Goal: Information Seeking & Learning: Learn about a topic

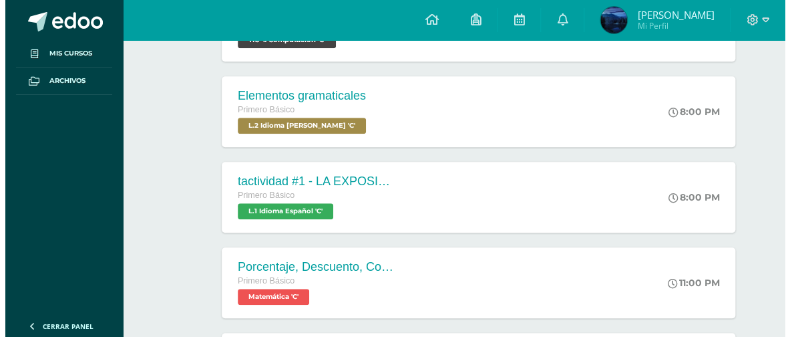
scroll to position [200, 0]
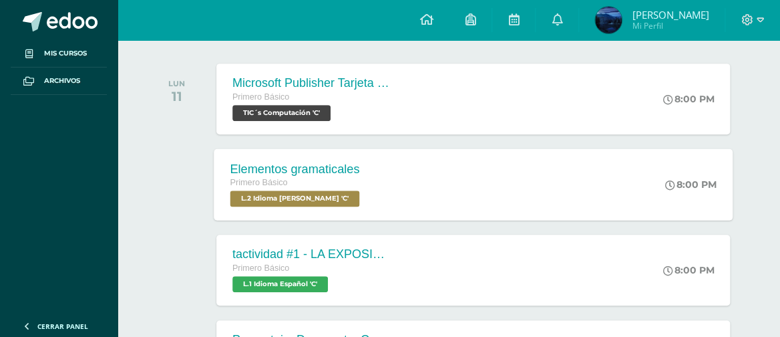
click at [588, 180] on div "Elementos gramaticales Primero Básico L.2 Idioma [PERSON_NAME] 'C' 8:00 PM Elem…" at bounding box center [473, 183] width 519 height 71
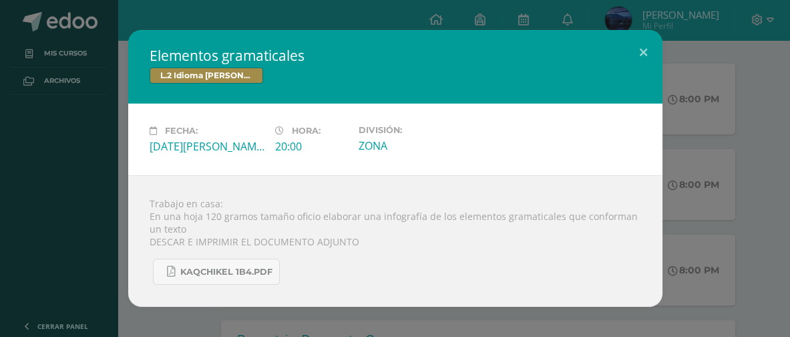
click at [695, 186] on div "Elementos gramaticales L.2 Idioma [PERSON_NAME] Fecha: [DATE][PERSON_NAME] Hora…" at bounding box center [394, 168] width 779 height 276
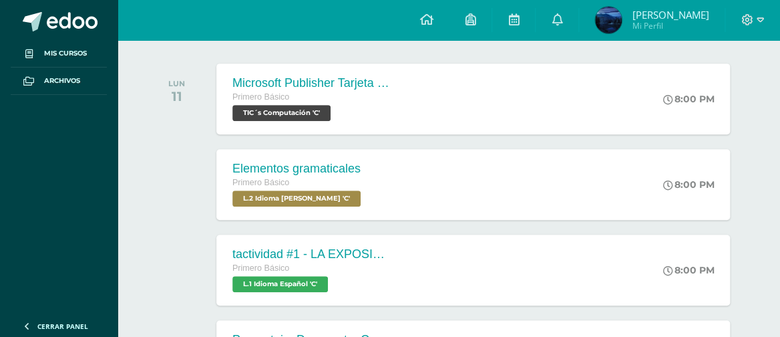
click at [419, 243] on div "tactividad #1 - LA EXPOSICIÓN ORAL Primero Básico L.1 Idioma Español 'C' 8:00 P…" at bounding box center [472, 269] width 513 height 71
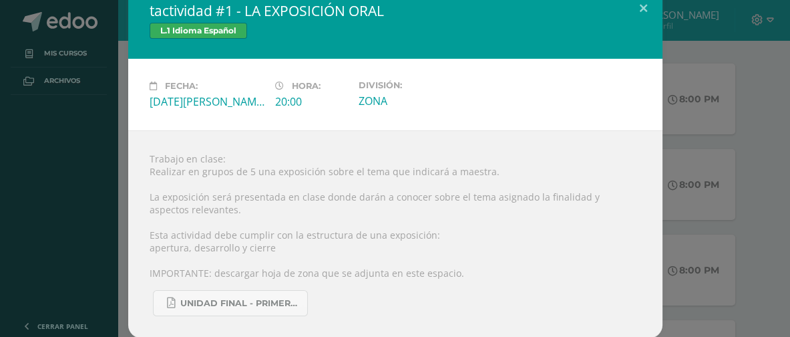
scroll to position [23, 0]
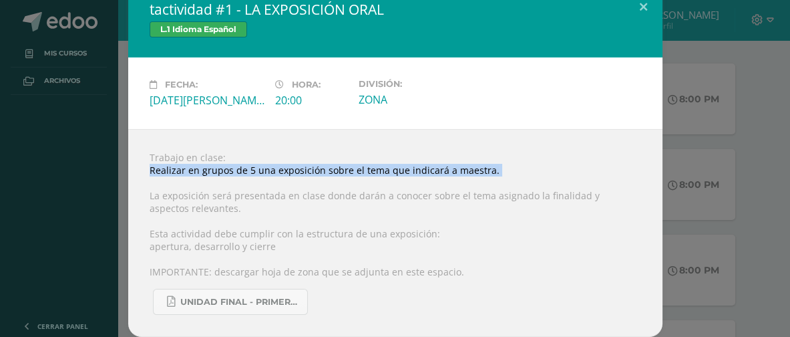
drag, startPoint x: 689, startPoint y: 178, endPoint x: 676, endPoint y: 186, distance: 15.9
click at [690, 188] on div "tactividad #1 - LA EXPOSICIÓN ORAL L.1 Idioma Español Fecha: [DATE][PERSON_NAME…" at bounding box center [394, 160] width 779 height 353
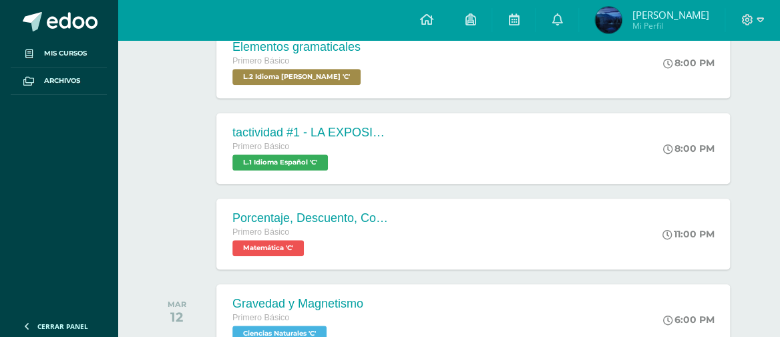
scroll to position [401, 0]
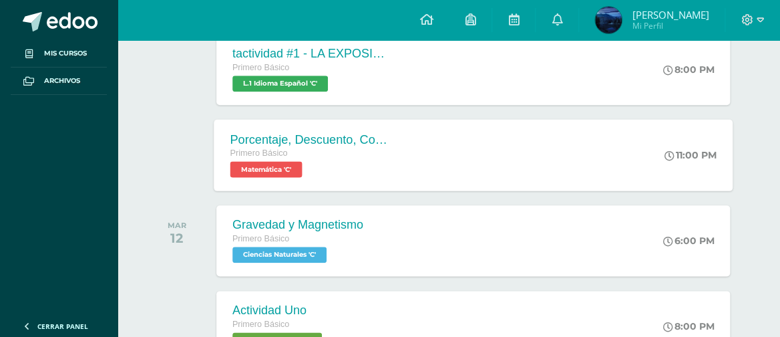
click at [521, 172] on div "Porcentaje, Descuento, Comisión Primero Básico Matemática 'C' 11:00 PM Porcenta…" at bounding box center [473, 154] width 519 height 71
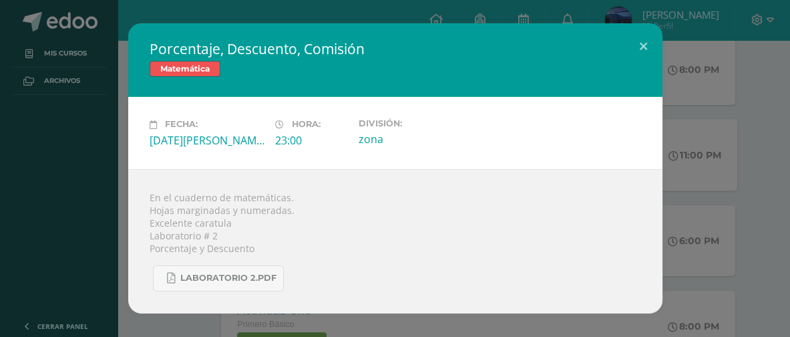
click at [656, 183] on div "En el cuaderno de matemáticas. Hojas marginadas y numeradas. Excelente caratula…" at bounding box center [395, 241] width 534 height 144
click at [637, 47] on button at bounding box center [643, 45] width 38 height 45
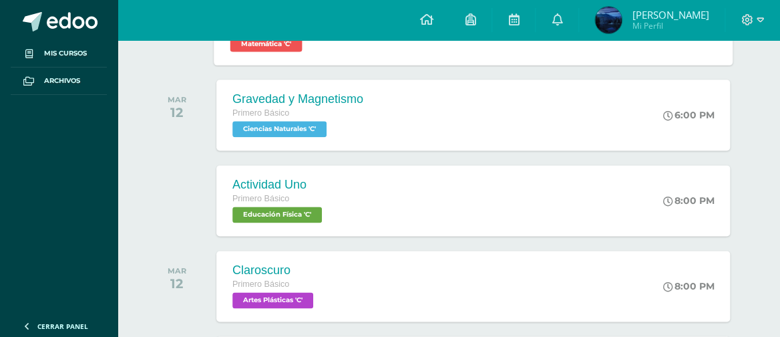
scroll to position [467, 0]
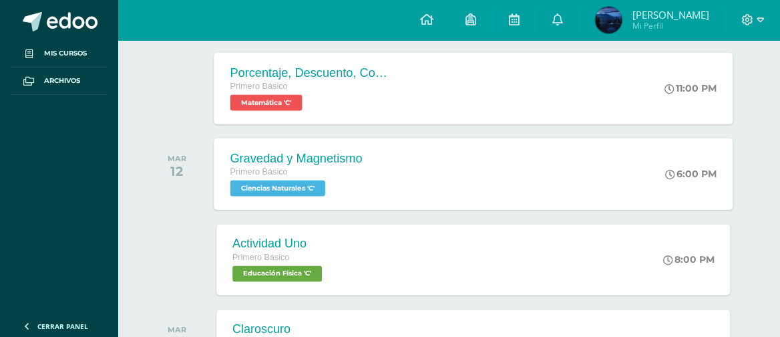
click at [481, 198] on div "Gravedad y Magnetismo Primero Básico Ciencias Naturales 'C' 6:00 PM Gravedad y …" at bounding box center [473, 173] width 519 height 71
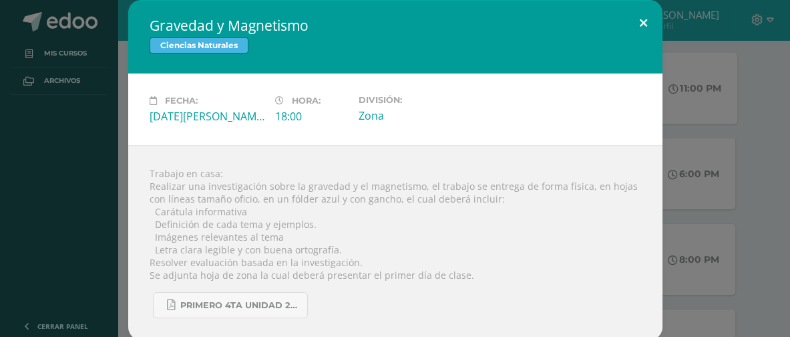
click at [631, 20] on button at bounding box center [643, 22] width 38 height 45
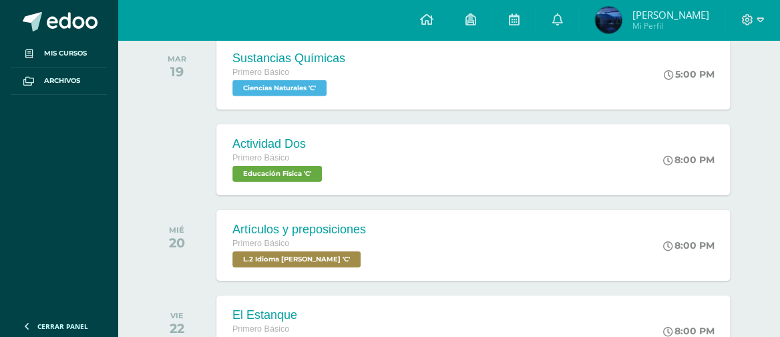
scroll to position [1402, 0]
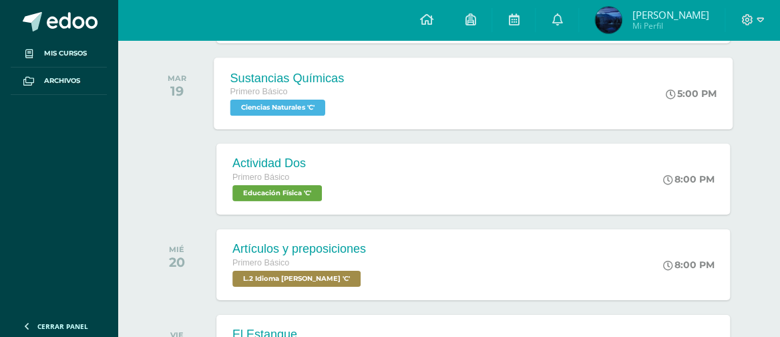
click at [406, 88] on div "Sustancias Químicas Primero Básico Ciencias Naturales 'C' 5:00 PM Sustancias Qu…" at bounding box center [473, 92] width 519 height 71
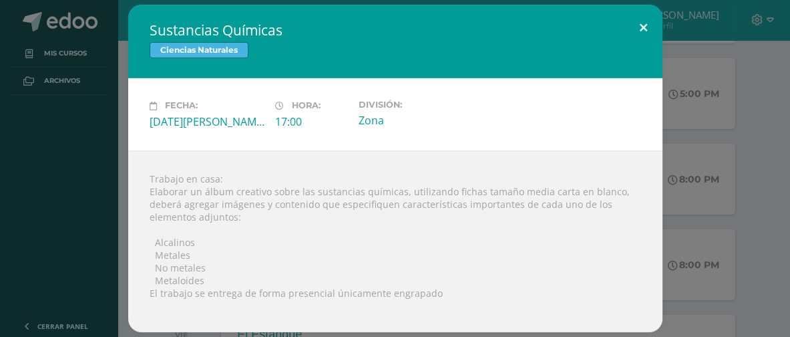
drag, startPoint x: 638, startPoint y: 17, endPoint x: 601, endPoint y: 57, distance: 54.3
click at [638, 18] on button at bounding box center [643, 27] width 38 height 45
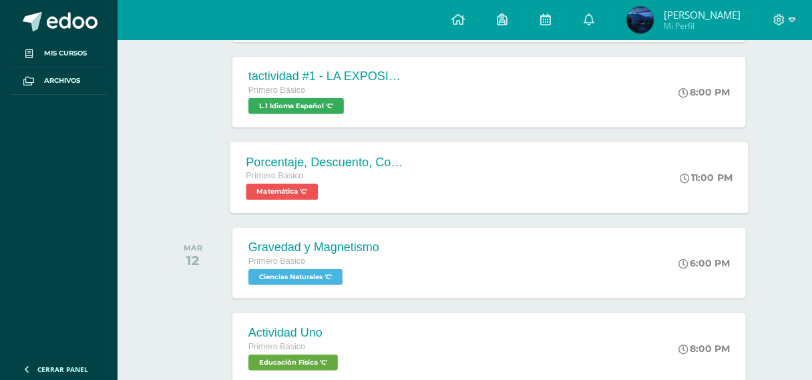
scroll to position [401, 0]
